Goal: Information Seeking & Learning: Understand process/instructions

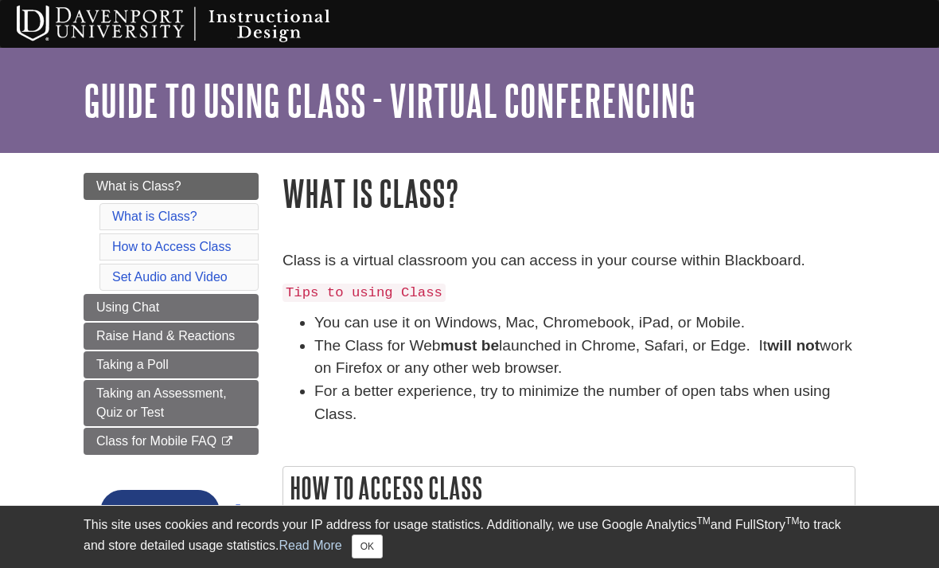
scroll to position [46, 0]
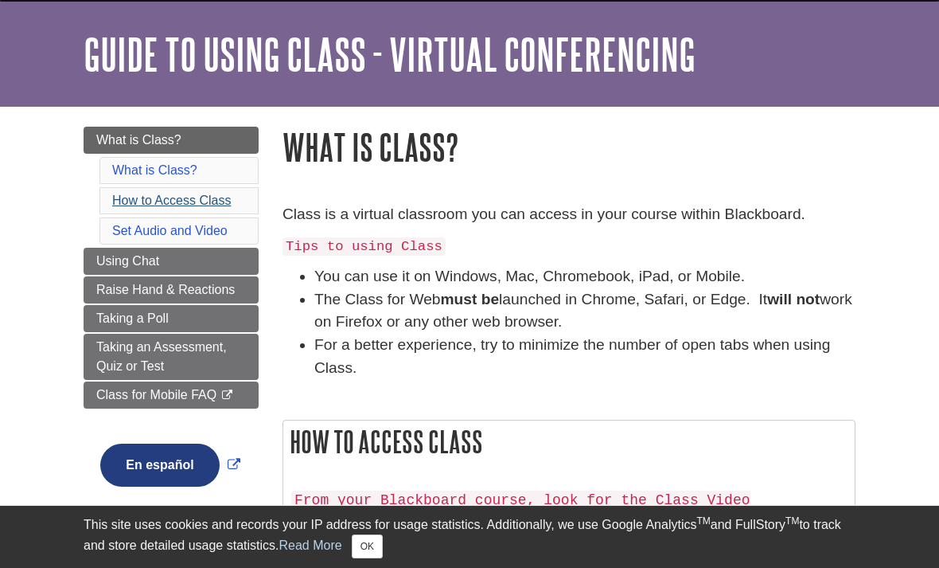
click at [221, 207] on link "How to Access Class" at bounding box center [171, 200] width 119 height 14
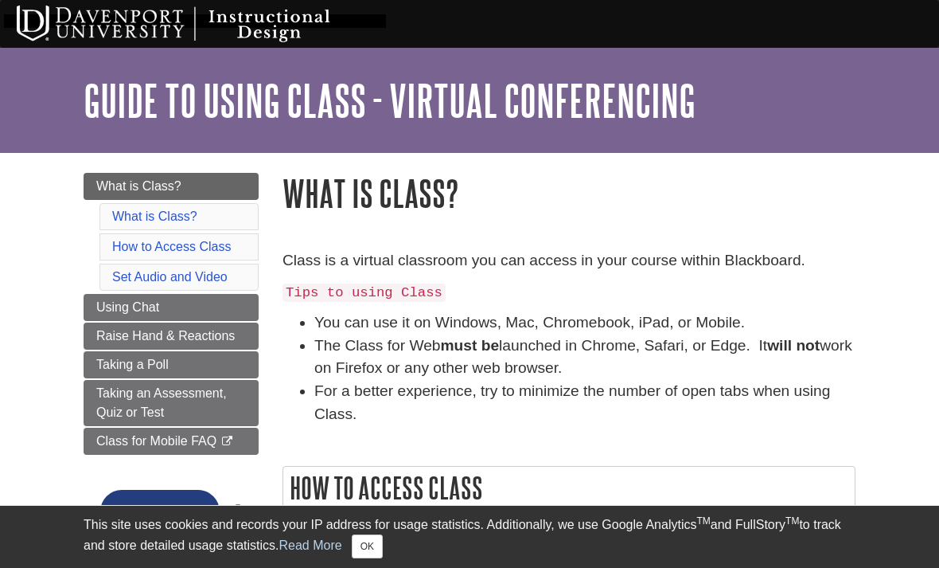
click at [275, 4] on img at bounding box center [195, 24] width 382 height 40
click at [368, 4] on img at bounding box center [195, 24] width 382 height 40
